Goal: Find specific page/section: Find specific page/section

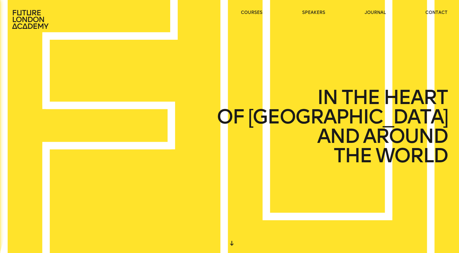
click at [30, 14] on icon at bounding box center [30, 19] width 36 height 19
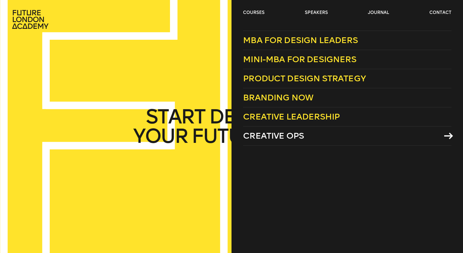
click at [287, 134] on span "Creative Ops" at bounding box center [273, 136] width 61 height 10
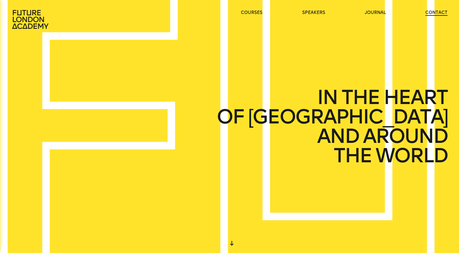
click at [427, 10] on link "contact" at bounding box center [436, 13] width 22 height 6
